Goal: Task Accomplishment & Management: Manage account settings

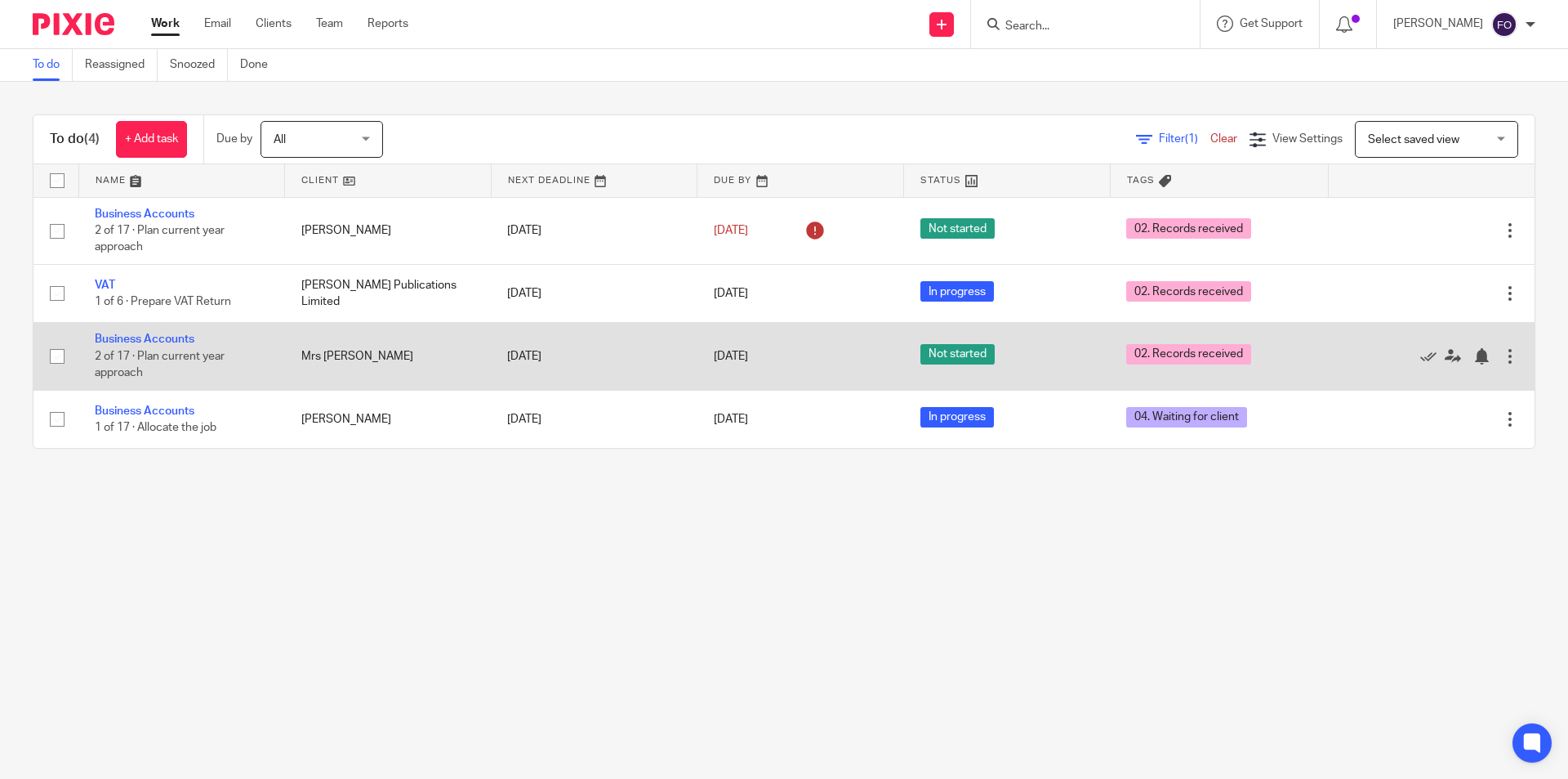
click at [1502, 358] on div at bounding box center [1510, 357] width 16 height 16
click at [185, 338] on link "Business Accounts" at bounding box center [144, 339] width 100 height 11
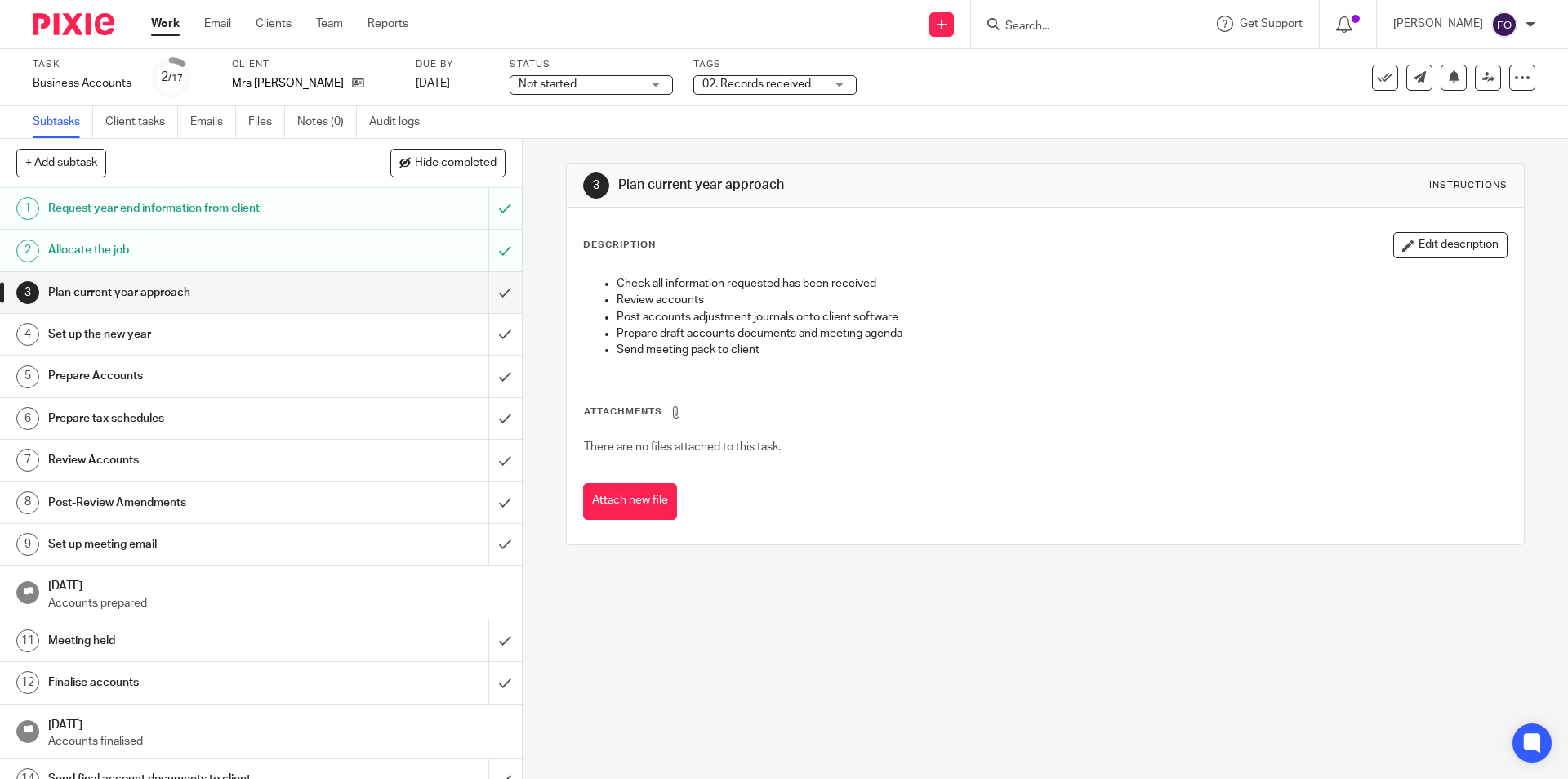
click at [762, 81] on span "02. Records received" at bounding box center [757, 84] width 109 height 11
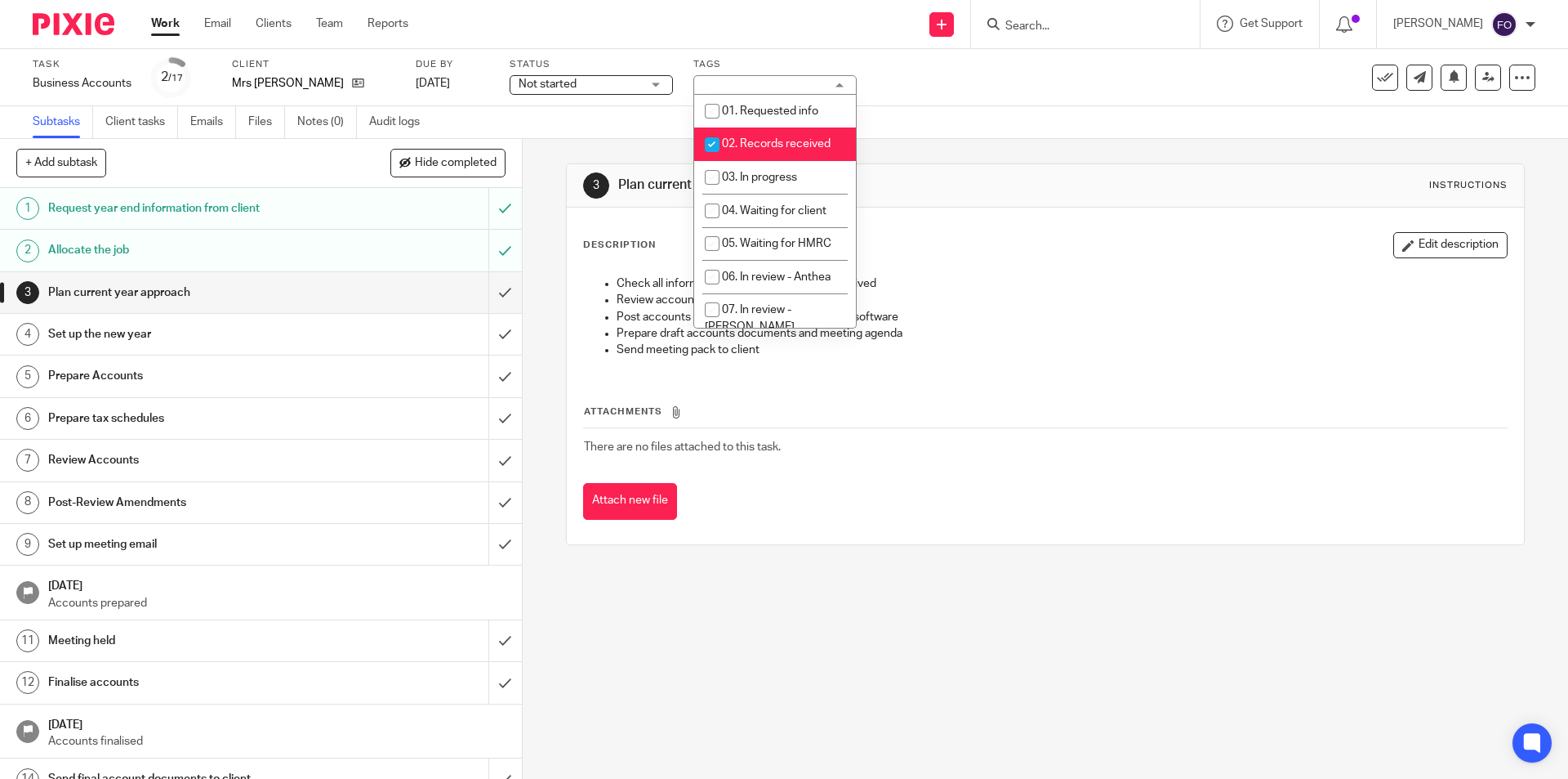
click at [771, 137] on li "02. Records received" at bounding box center [775, 144] width 161 height 34
checkbox input "false"
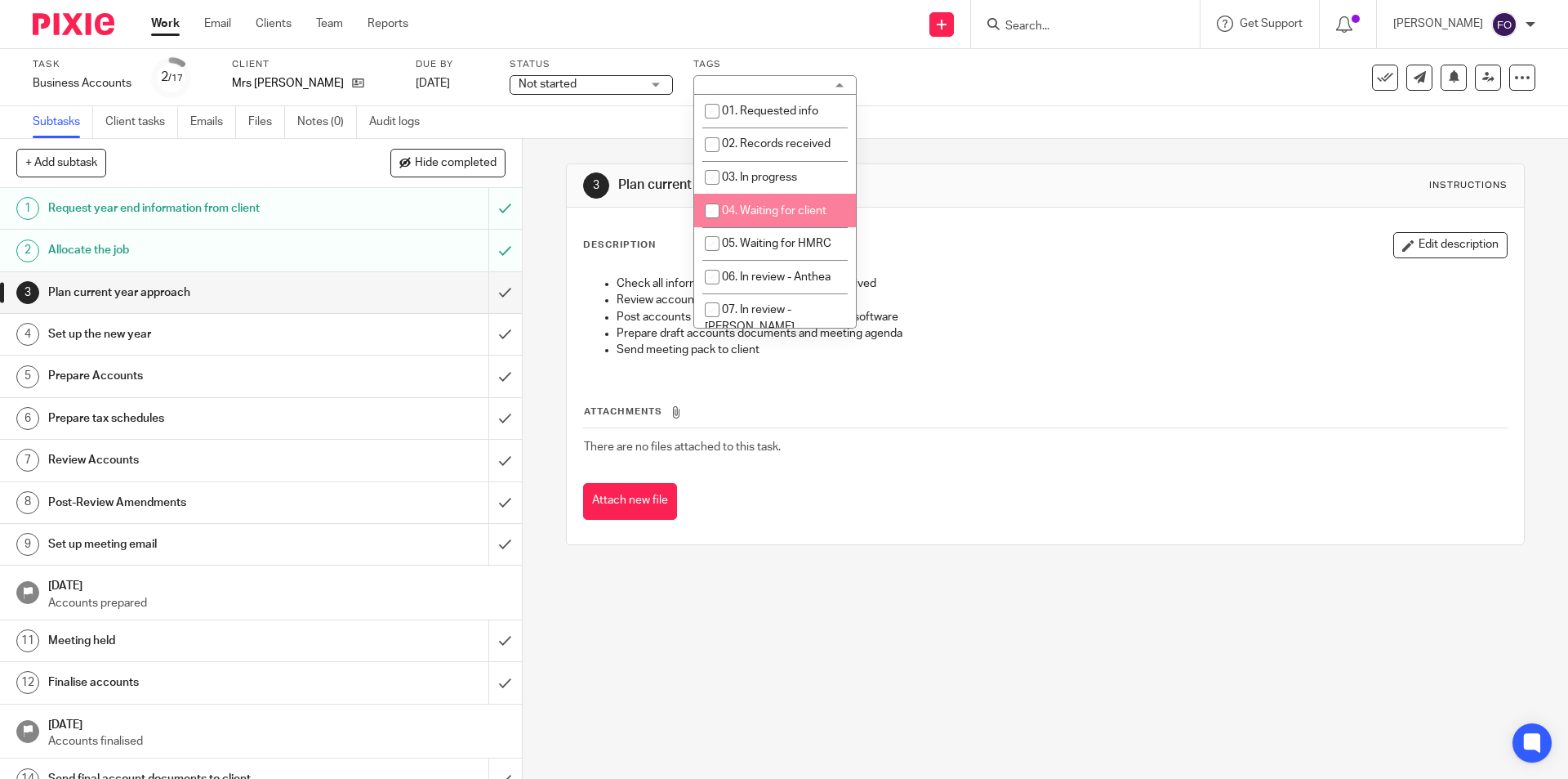
scroll to position [82, 0]
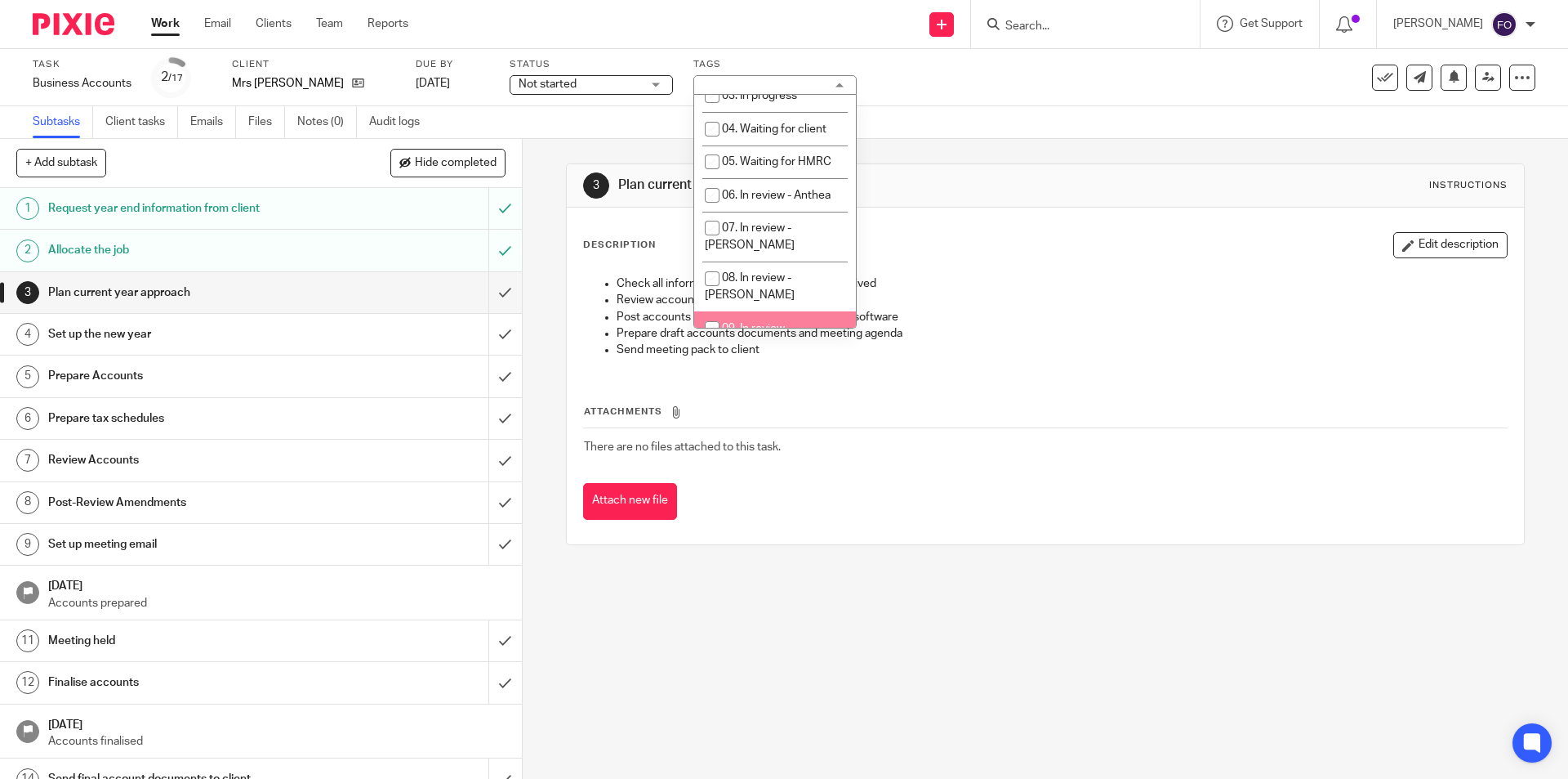
click at [795, 312] on li "09. In review - [PERSON_NAME]" at bounding box center [775, 337] width 161 height 50
checkbox input "true"
click at [1058, 114] on div "Subtasks Client tasks Emails Files Notes (0) Audit logs" at bounding box center [784, 123] width 1568 height 33
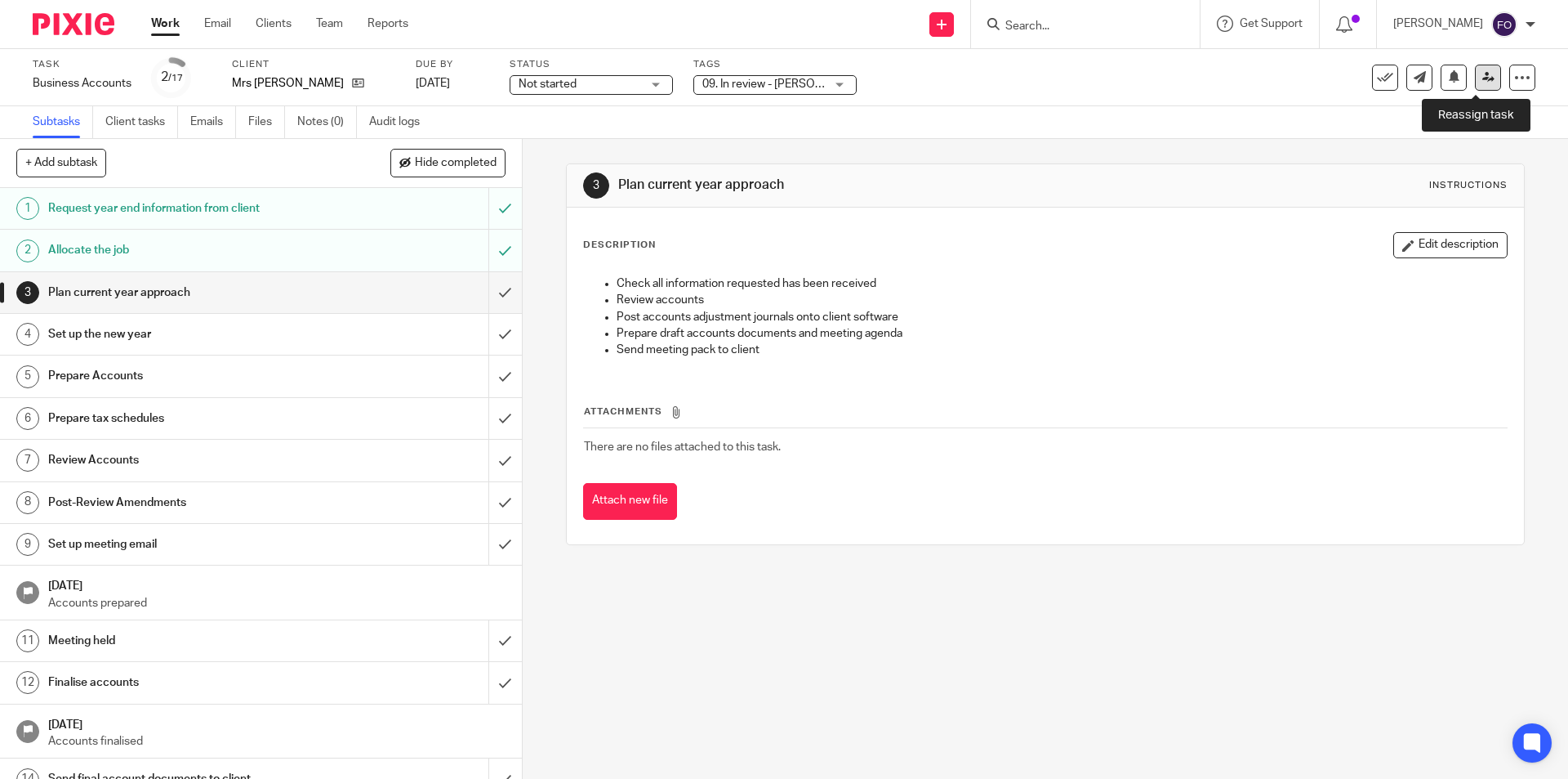
click at [1487, 75] on link at bounding box center [1488, 78] width 26 height 26
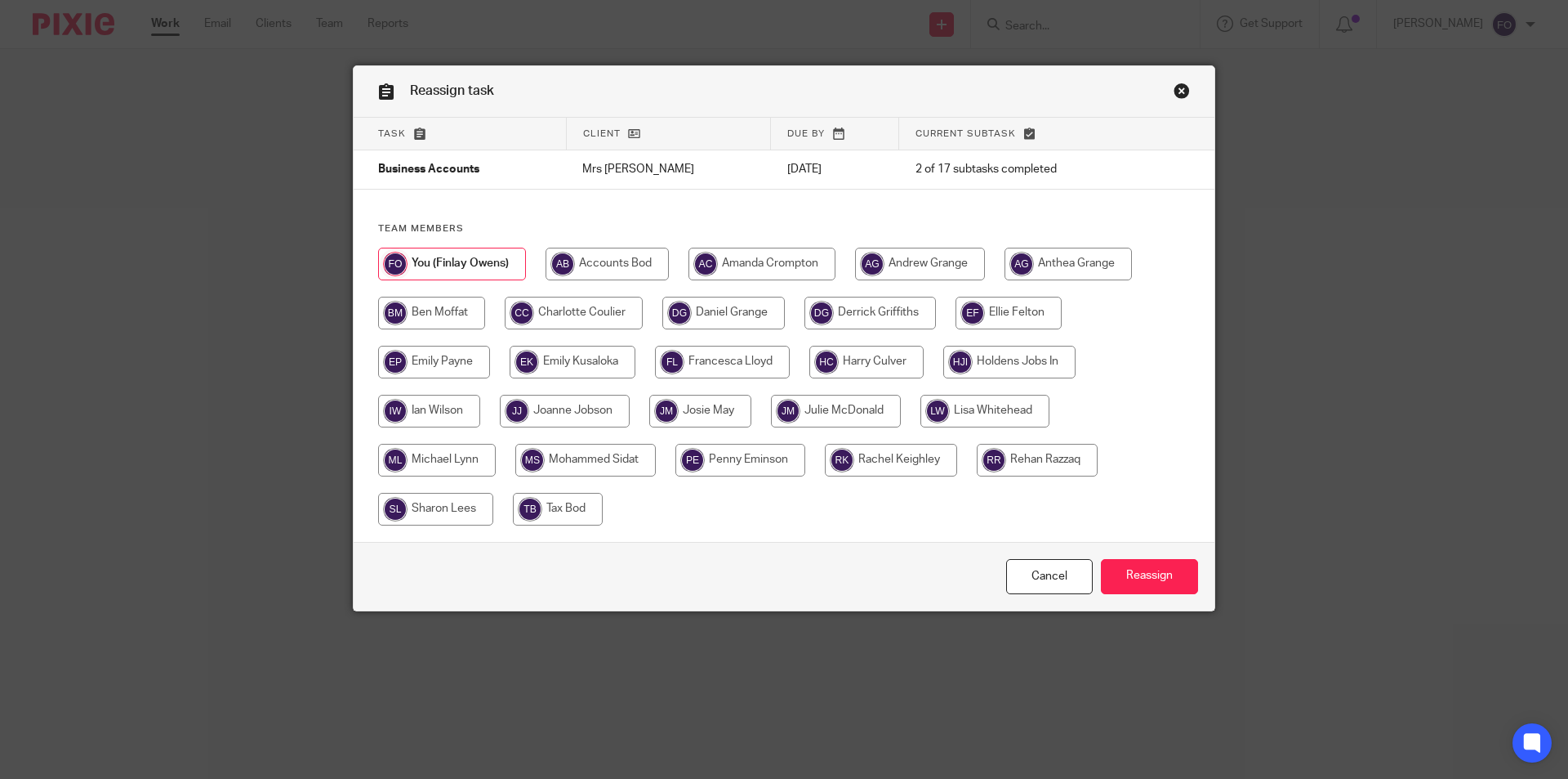
click at [779, 262] on input "radio" at bounding box center [763, 264] width 147 height 33
radio input "true"
click at [1127, 577] on input "Reassign" at bounding box center [1150, 576] width 98 height 35
